Goal: Use online tool/utility: Utilize a website feature to perform a specific function

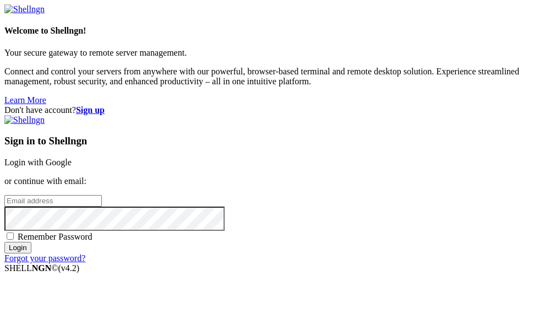
click at [93, 240] on span "Remember Password" at bounding box center [55, 236] width 75 height 9
click at [14, 240] on input "Remember Password" at bounding box center [10, 235] width 7 height 7
checkbox input "true"
click at [102, 195] on input "email" at bounding box center [53, 201] width 98 height 12
type input "[EMAIL_ADDRESS][DOMAIN_NAME]"
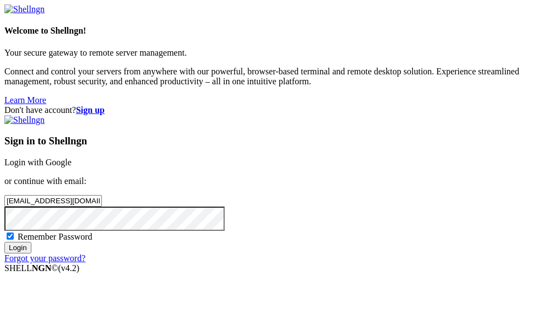
click at [4, 242] on input "Login" at bounding box center [17, 248] width 27 height 12
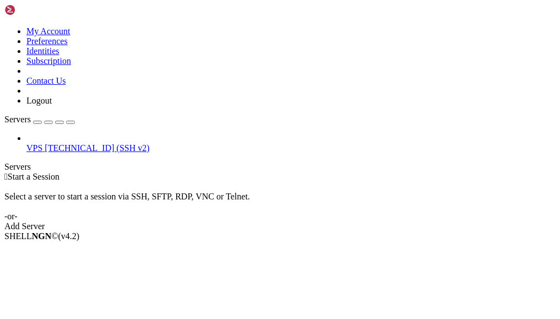
click at [51, 143] on span "[TECHNICAL_ID] (SSH v2)" at bounding box center [97, 147] width 105 height 9
